Goal: Task Accomplishment & Management: Use online tool/utility

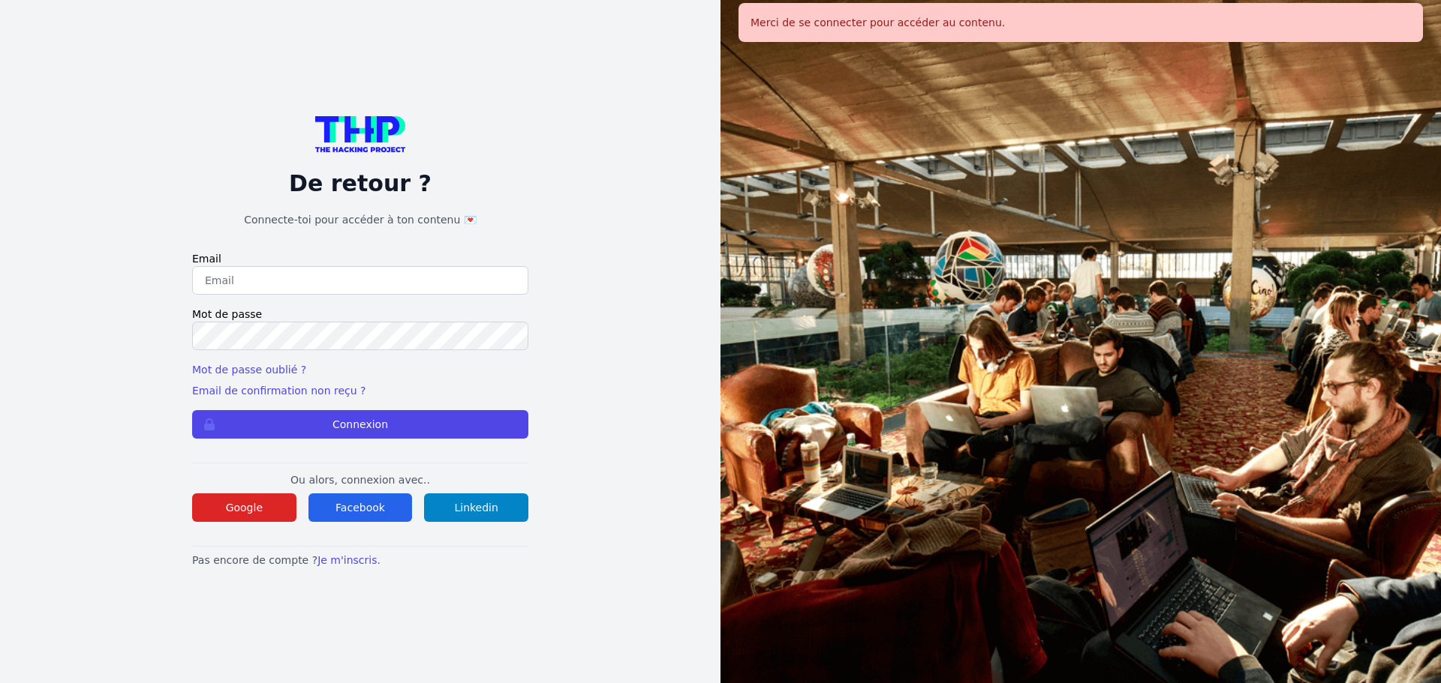
click at [303, 281] on input "email" at bounding box center [360, 280] width 336 height 29
type input "melody_stephan@icloud.com"
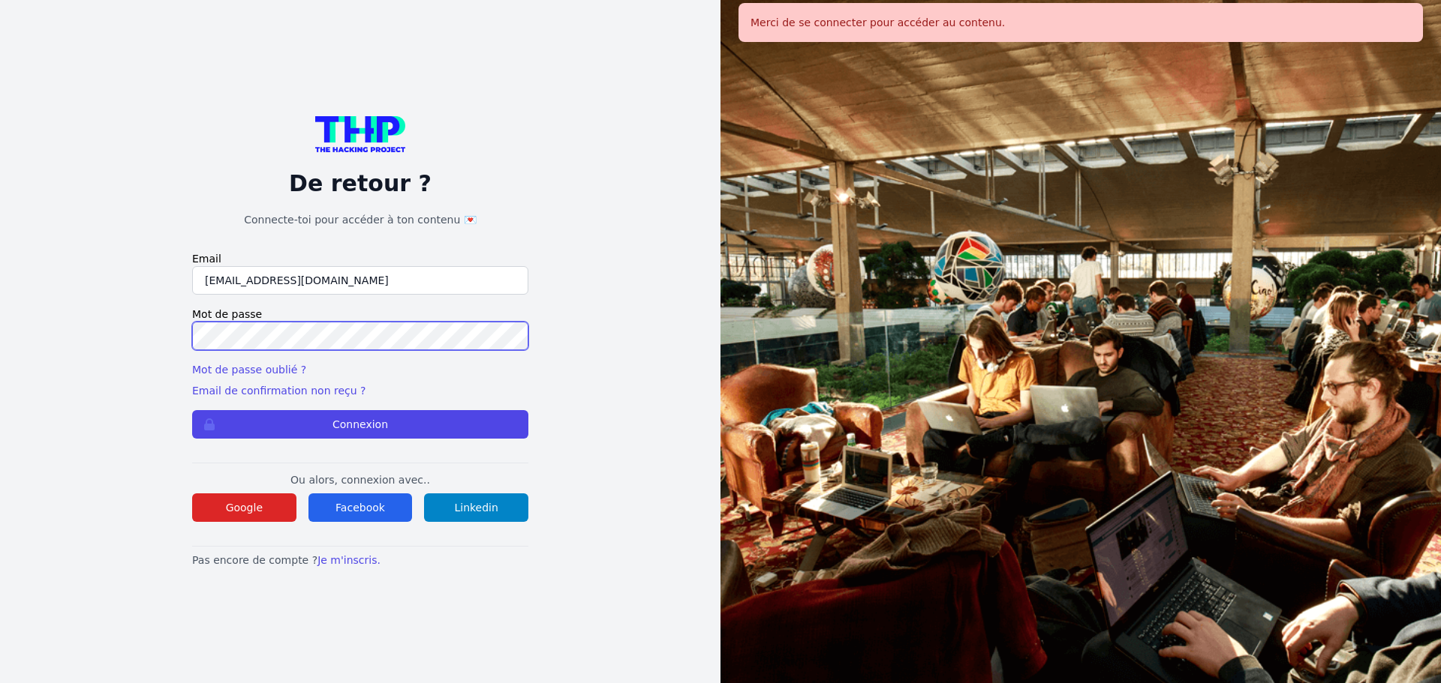
click at [192, 410] on button "Connexion" at bounding box center [360, 424] width 336 height 29
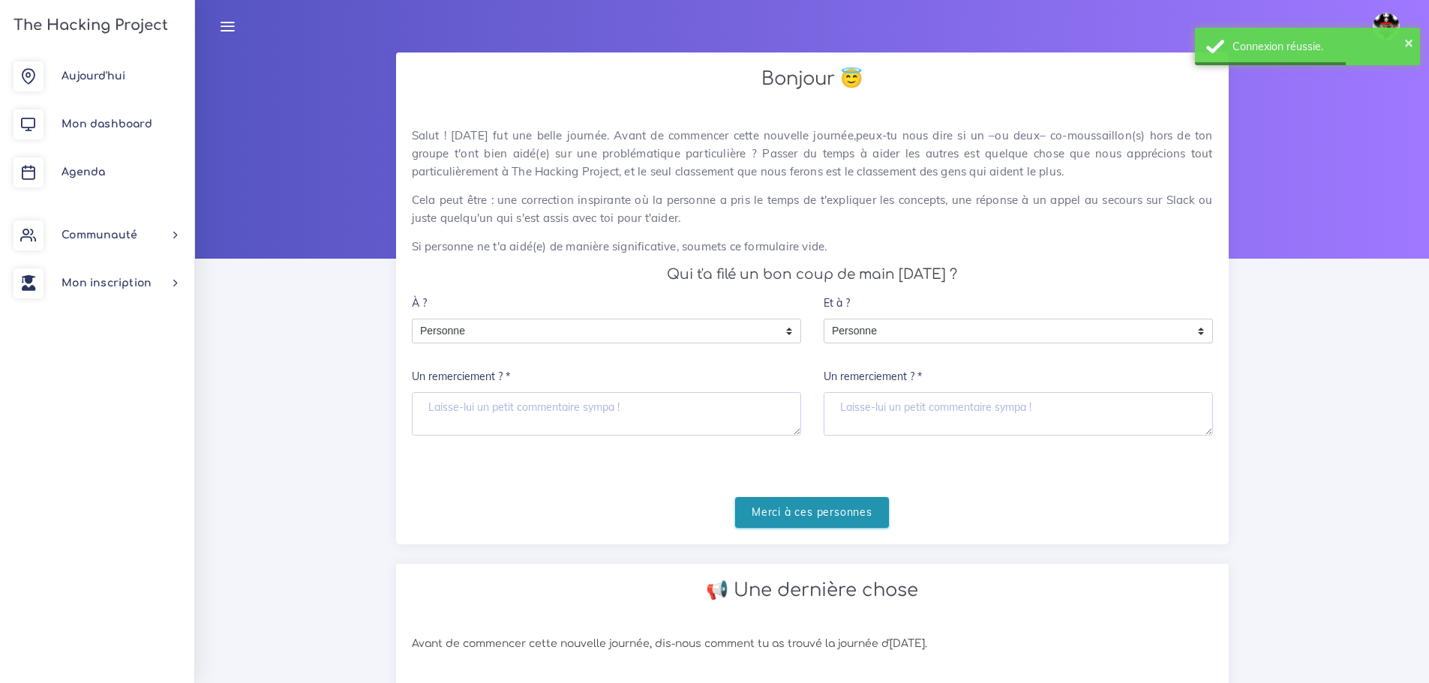
click at [796, 523] on input "Merci à ces personnes" at bounding box center [812, 512] width 154 height 31
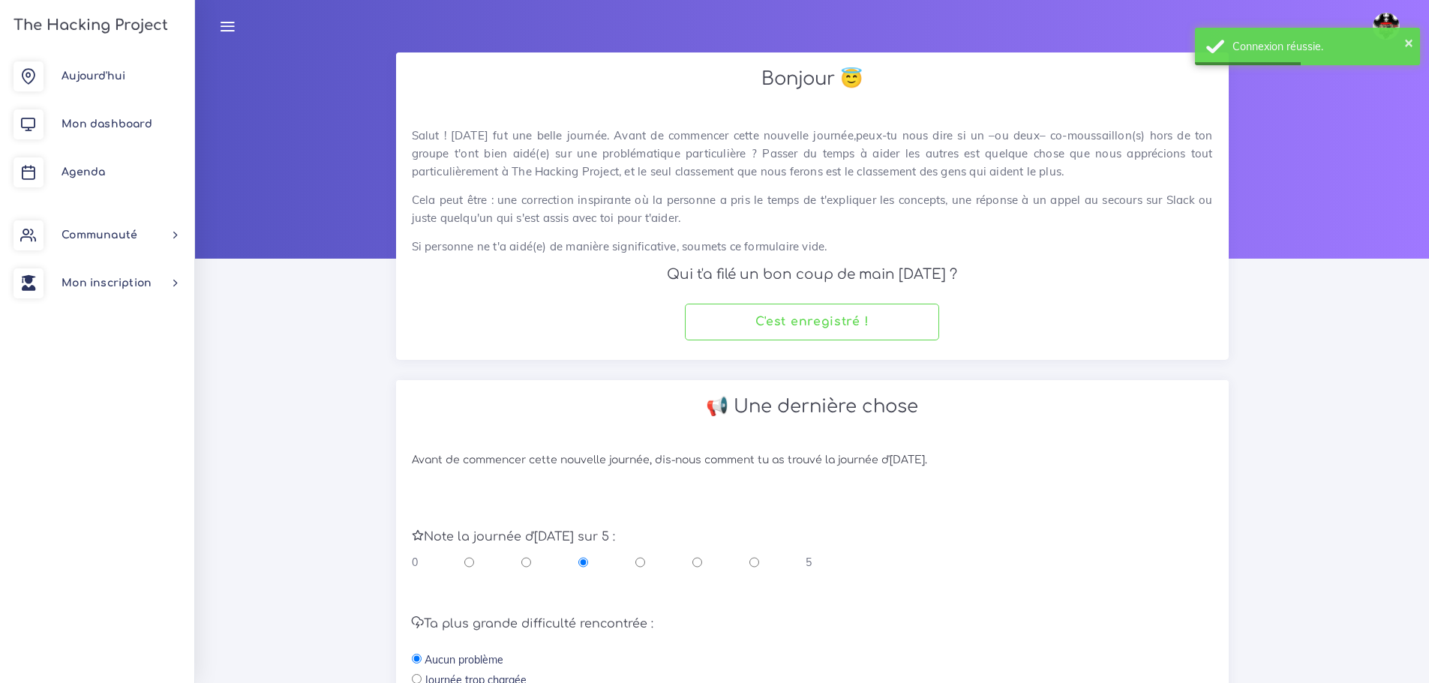
drag, startPoint x: 710, startPoint y: 562, endPoint x: 703, endPoint y: 567, distance: 8.6
click at [708, 564] on div "0 5" at bounding box center [612, 562] width 401 height 15
click at [700, 567] on input "radio" at bounding box center [697, 562] width 10 height 15
radio input "true"
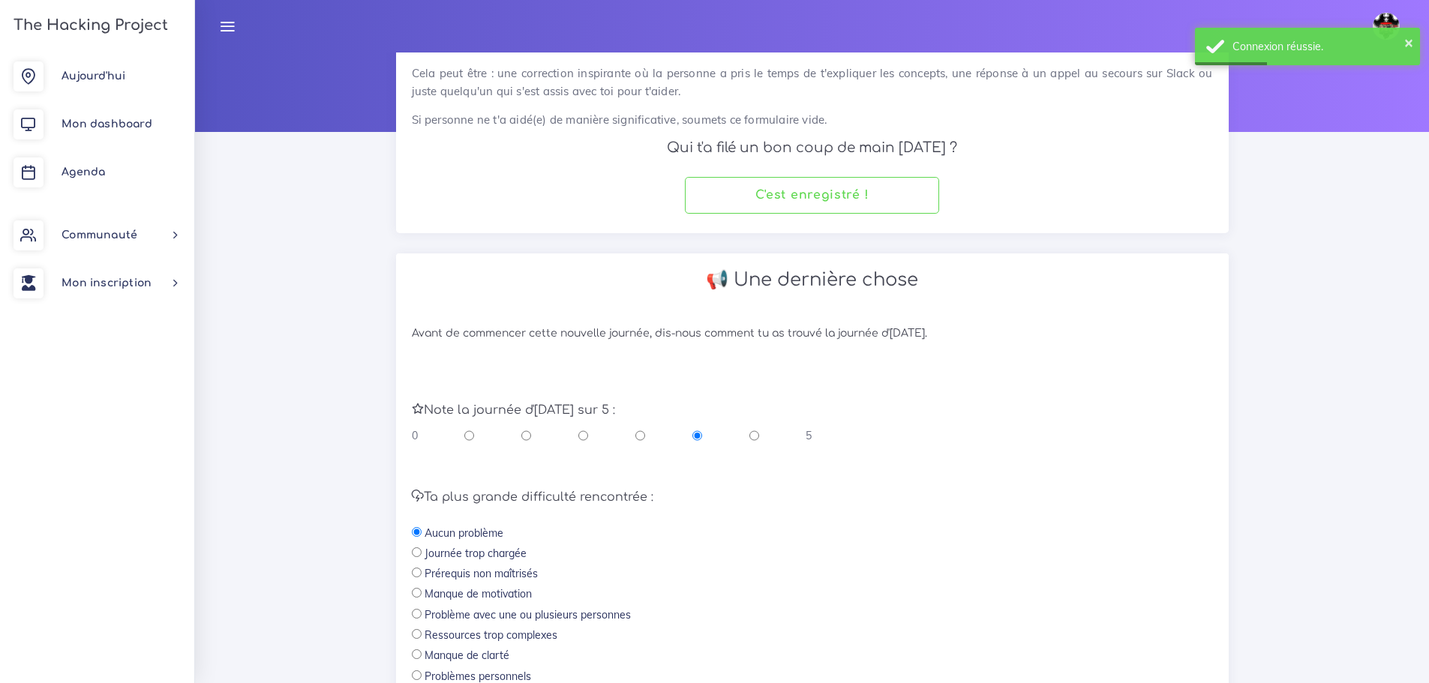
scroll to position [318, 0]
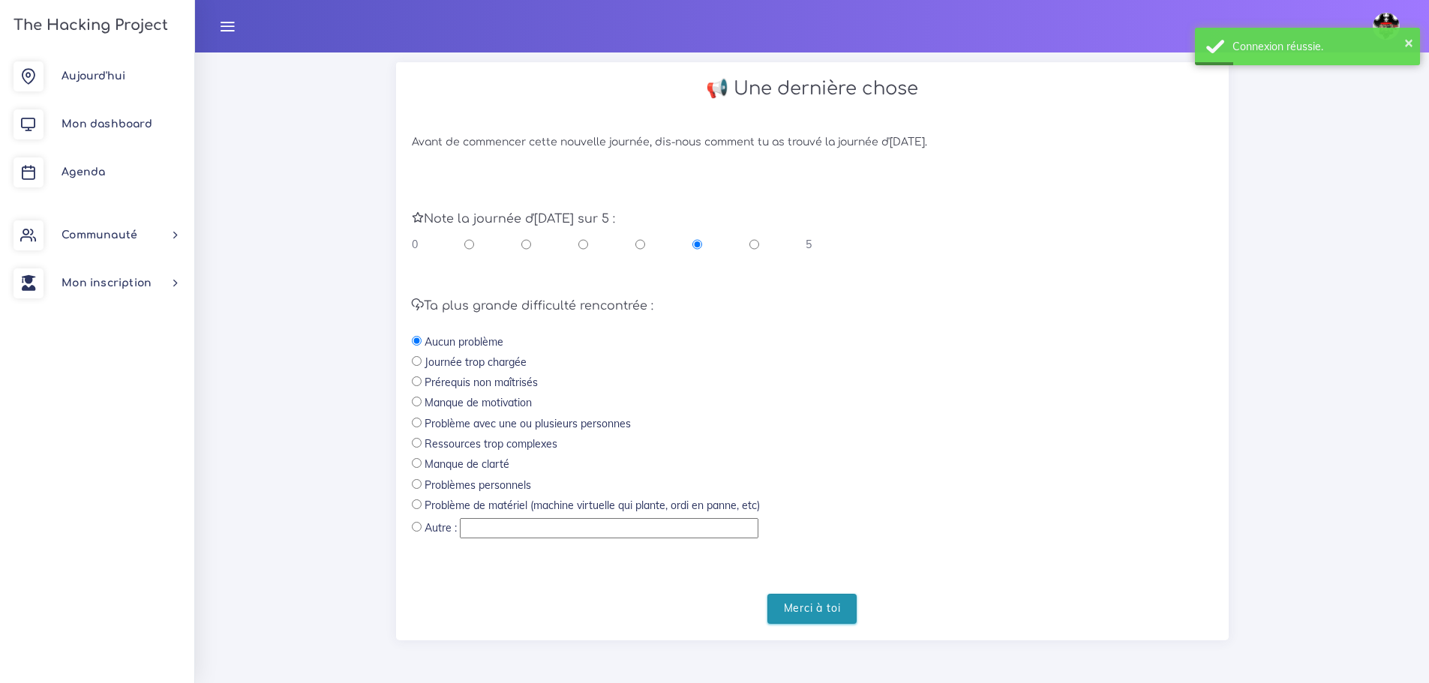
click at [855, 610] on input "Merci à toi" at bounding box center [813, 609] width 90 height 31
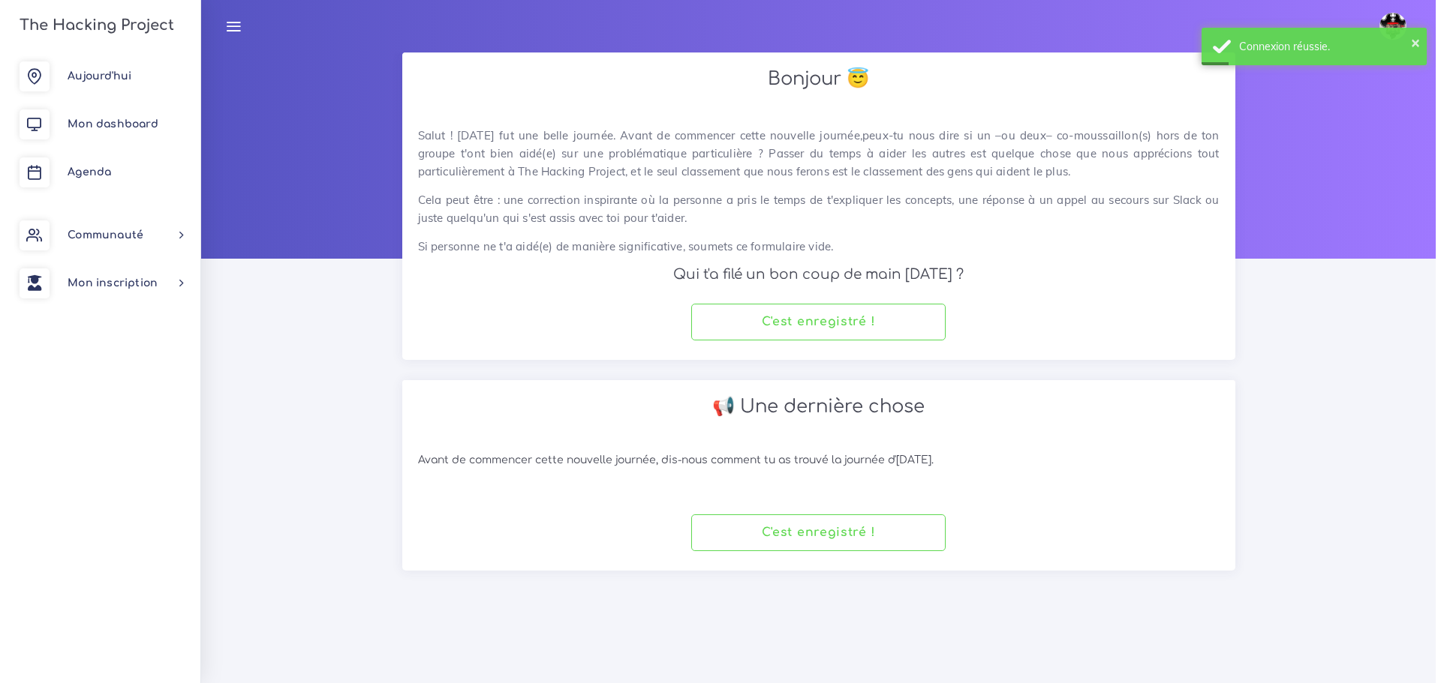
scroll to position [0, 0]
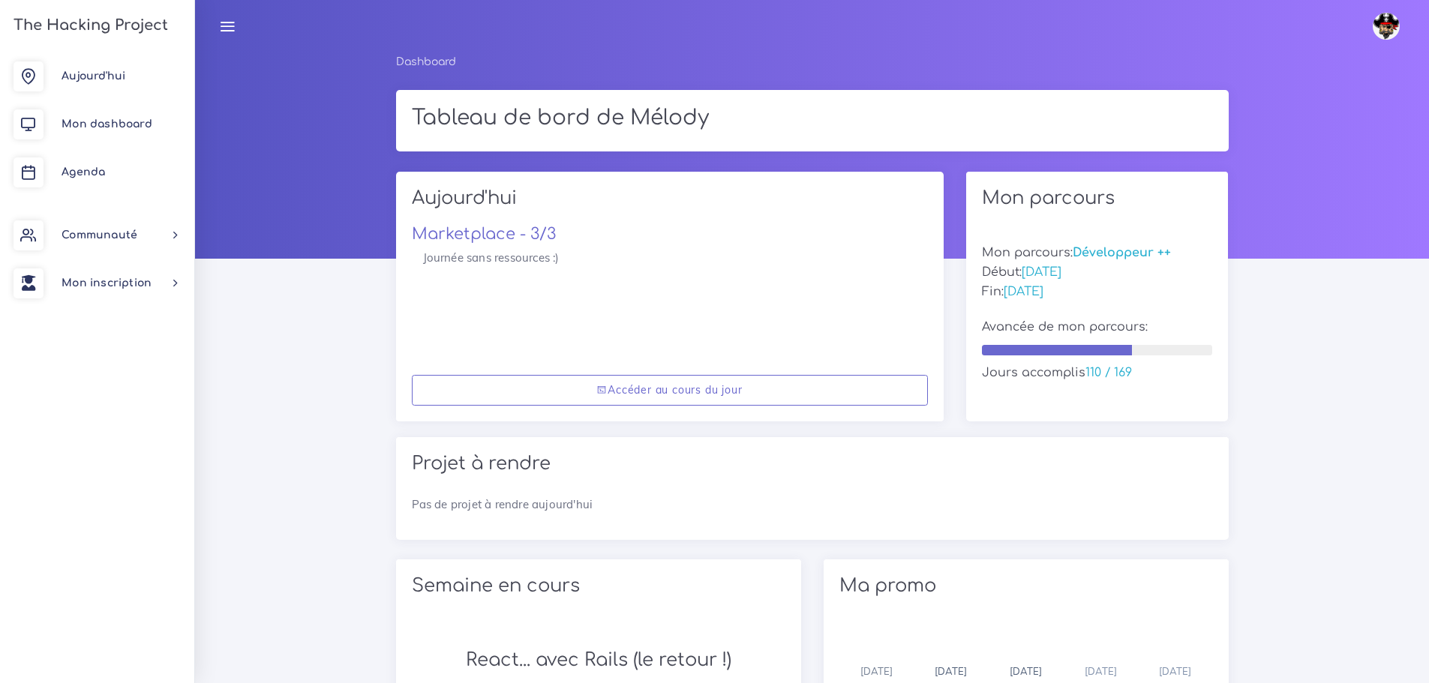
click at [794, 406] on div "Accéder au cours du jour" at bounding box center [670, 390] width 548 height 62
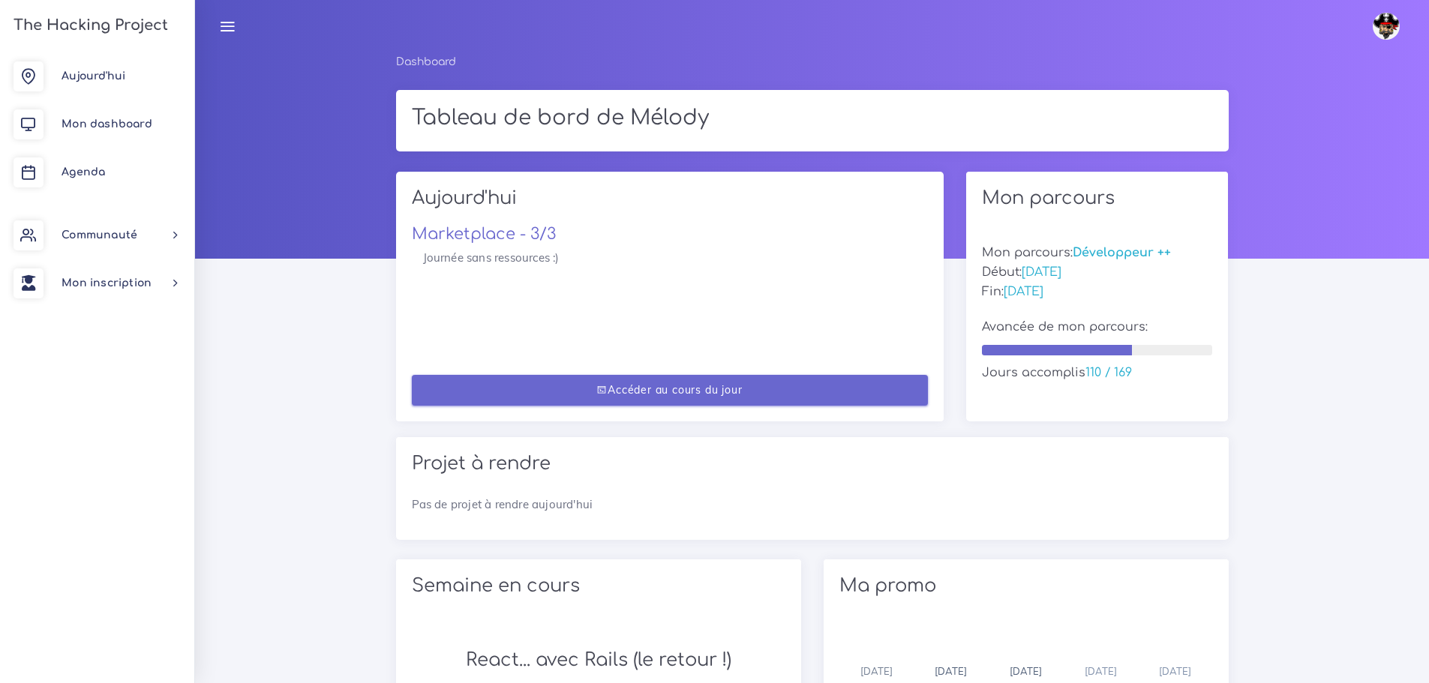
click at [822, 392] on link "Accéder au cours du jour" at bounding box center [670, 390] width 516 height 31
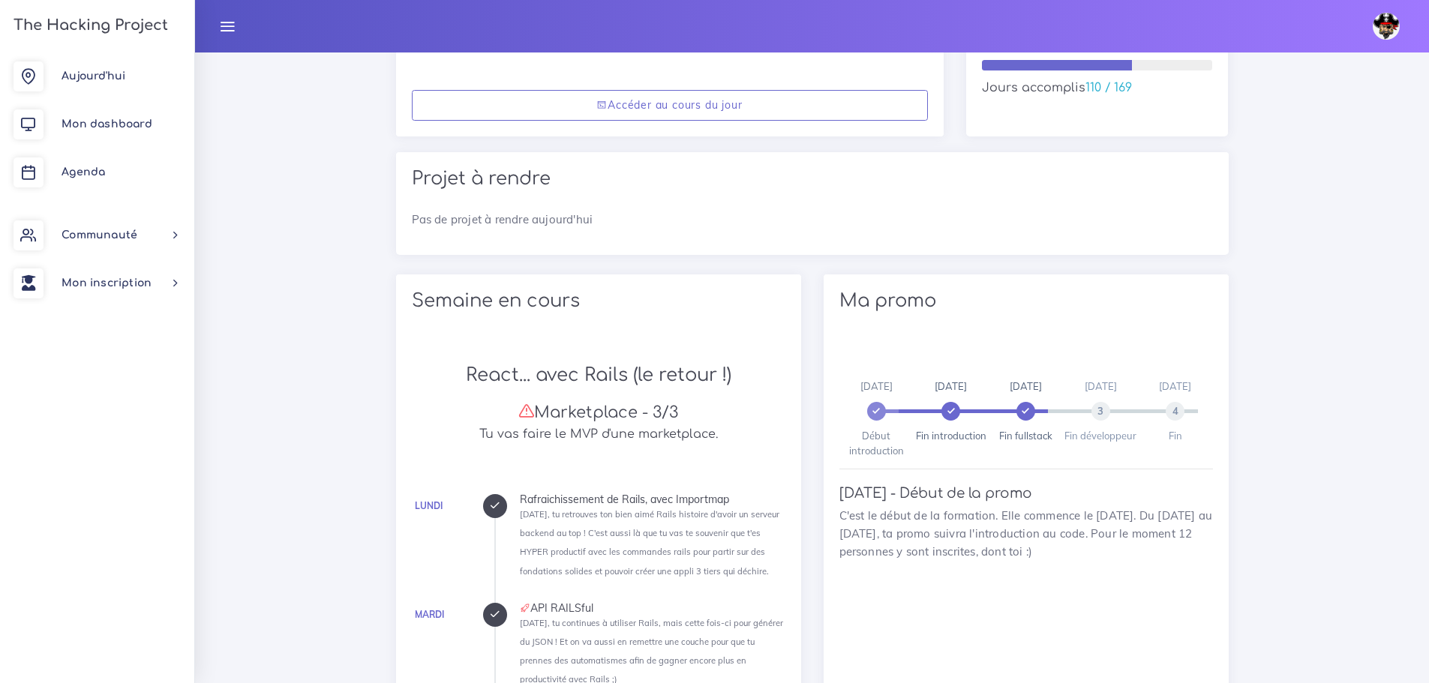
scroll to position [464, 0]
